Goal: Task Accomplishment & Management: Complete application form

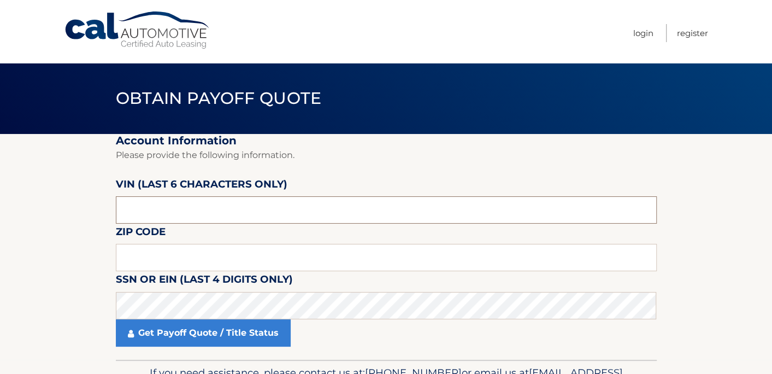
click at [254, 219] on input "text" at bounding box center [386, 209] width 541 height 27
type input "595852"
click at [288, 254] on input "text" at bounding box center [386, 257] width 541 height 27
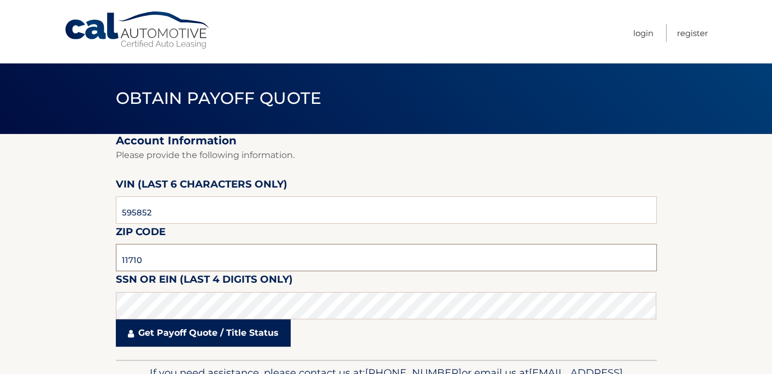
type input "11710"
click button "For Originating Dealer" at bounding box center [0, 0] width 0 height 0
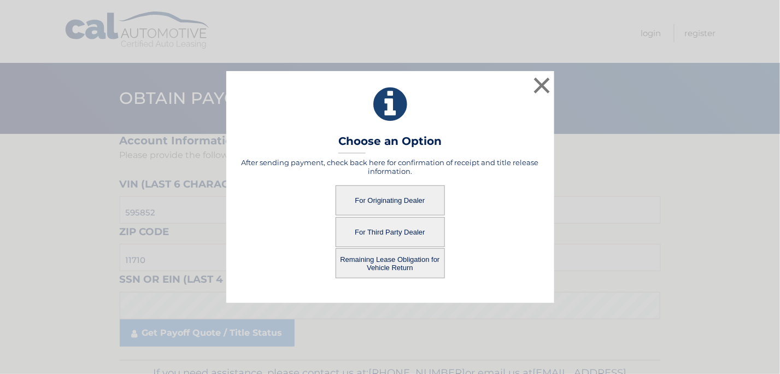
click at [417, 200] on button "For Originating Dealer" at bounding box center [390, 200] width 109 height 30
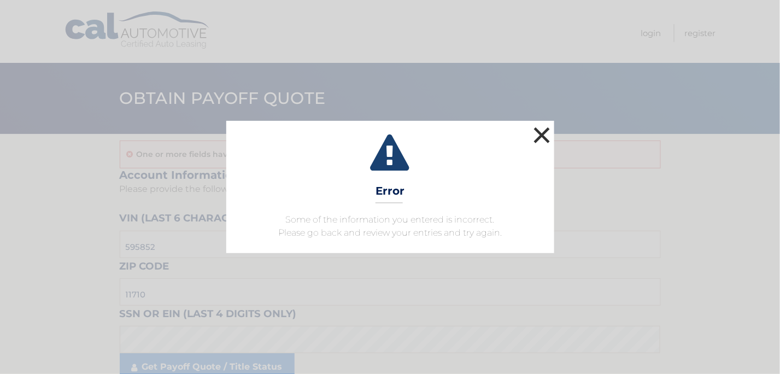
click at [542, 139] on button "×" at bounding box center [542, 135] width 22 height 22
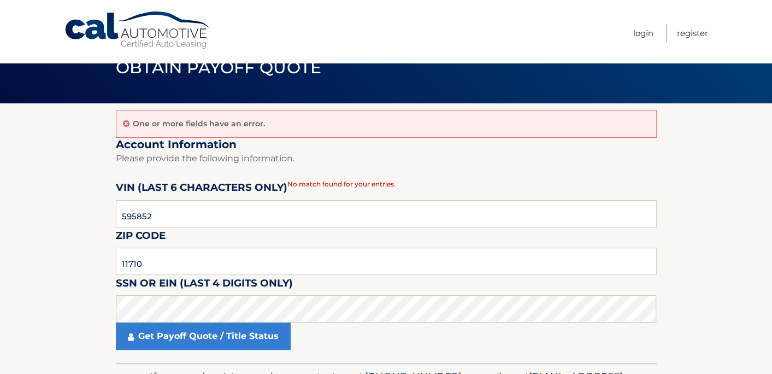
scroll to position [55, 0]
